Goal: Transaction & Acquisition: Purchase product/service

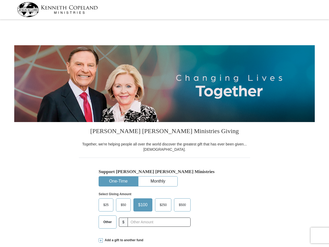
select select "GA"
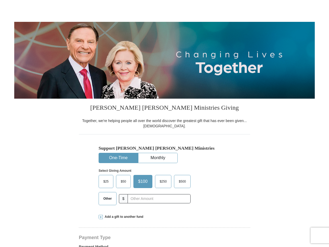
scroll to position [52, 0]
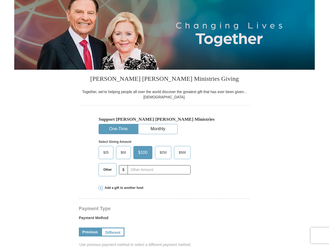
click at [113, 176] on div "Other" at bounding box center [107, 169] width 18 height 13
click at [106, 168] on span "Other" at bounding box center [108, 170] width 14 height 8
click at [0, 0] on input "Other" at bounding box center [0, 0] width 0 height 0
click at [101, 190] on span at bounding box center [100, 188] width 4 height 4
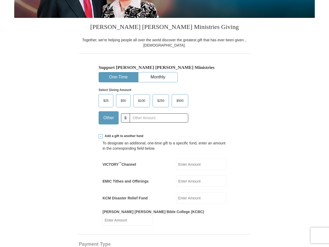
scroll to position [105, 0]
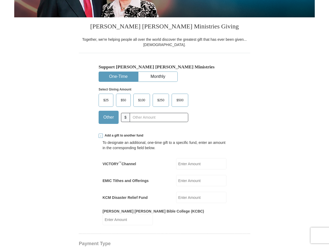
click at [183, 180] on input "EMIC Tithes and Offerings" at bounding box center [201, 180] width 50 height 11
type input "99"
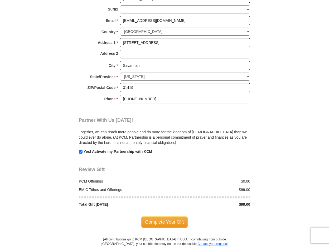
scroll to position [473, 0]
click at [80, 150] on input "checkbox" at bounding box center [81, 152] width 4 height 4
checkbox input "false"
click at [179, 219] on span "Complete Your Gift" at bounding box center [164, 221] width 47 height 11
